Goal: Task Accomplishment & Management: Use online tool/utility

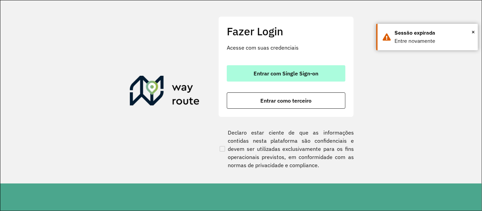
click at [333, 71] on button "Entrar com Single Sign-on" at bounding box center [286, 73] width 119 height 16
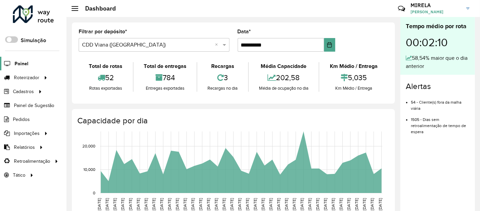
click at [24, 61] on span "Painel" at bounding box center [22, 63] width 14 height 7
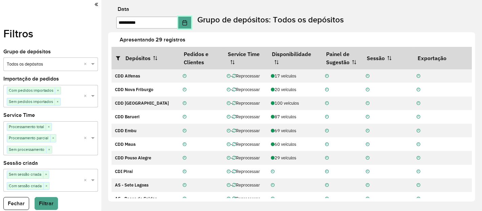
click at [188, 23] on icon "Choose Date" at bounding box center [184, 22] width 5 height 5
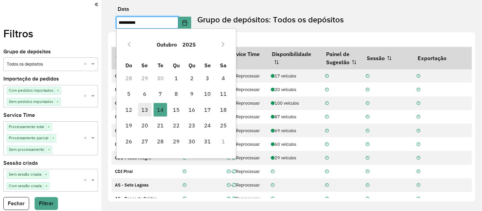
click at [150, 109] on span "13" at bounding box center [145, 110] width 14 height 14
type input "**********"
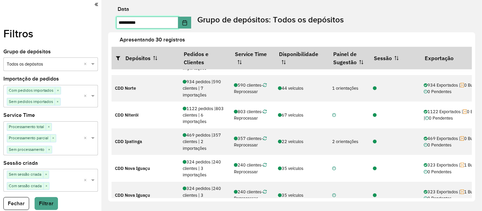
scroll to position [154, 0]
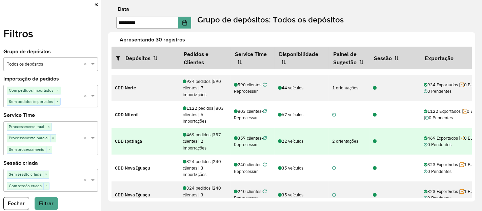
click at [376, 140] on icon at bounding box center [375, 141] width 4 height 4
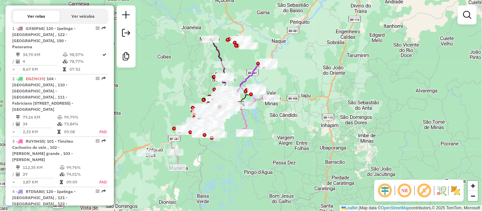
scroll to position [286, 0]
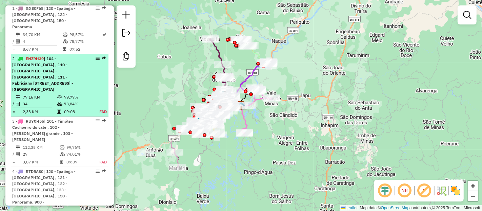
click at [81, 94] on td "99,79%" at bounding box center [78, 97] width 28 height 7
select select "**********"
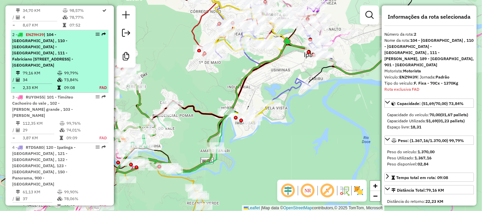
scroll to position [333, 0]
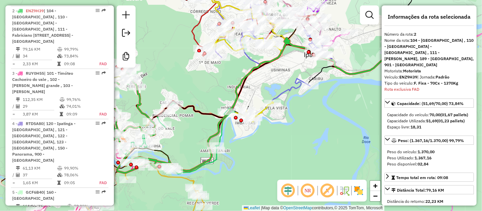
click at [289, 189] on em at bounding box center [288, 190] width 16 height 16
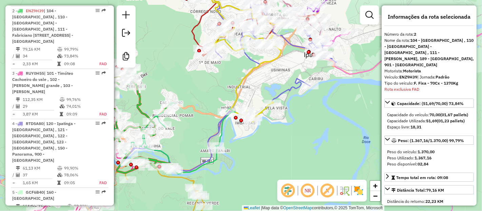
click at [329, 190] on em at bounding box center [327, 190] width 16 height 16
click at [354, 192] on img at bounding box center [358, 190] width 11 height 11
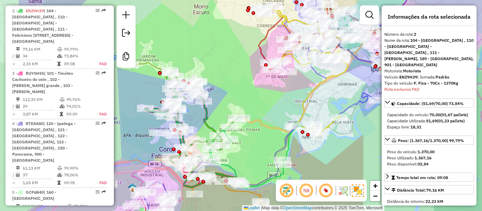
drag, startPoint x: 187, startPoint y: 139, endPoint x: 254, endPoint y: 153, distance: 68.3
click at [254, 153] on div "Janela de atendimento Grade de atendimento Capacidade Transportadoras Veículos …" at bounding box center [241, 105] width 482 height 211
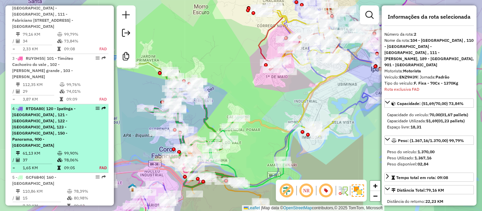
scroll to position [349, 0]
click at [71, 149] on td "99,90%" at bounding box center [78, 152] width 28 height 7
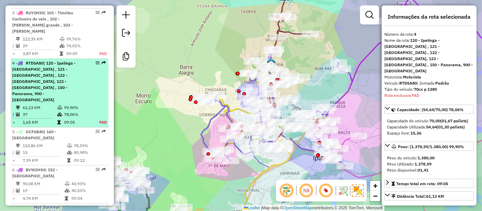
scroll to position [440, 0]
